Goal: Information Seeking & Learning: Compare options

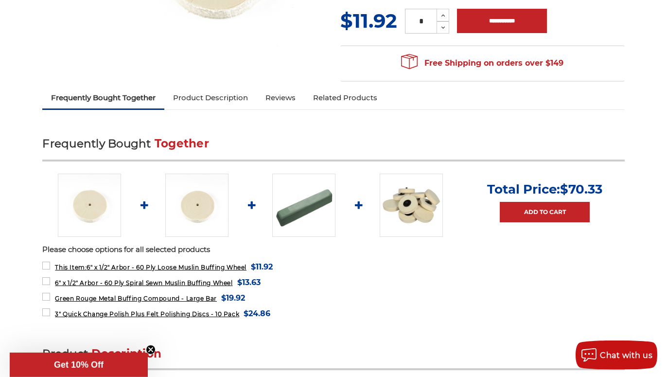
scroll to position [297, 0]
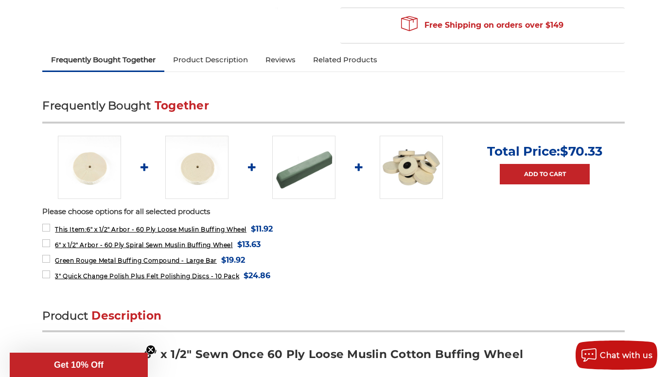
click at [305, 170] on img at bounding box center [303, 167] width 63 height 63
